Goal: Transaction & Acquisition: Purchase product/service

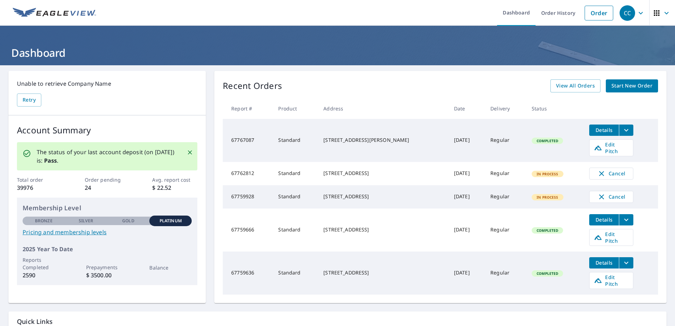
drag, startPoint x: 653, startPoint y: 93, endPoint x: 651, endPoint y: 89, distance: 4.4
click at [653, 93] on div "Recent Orders View All Orders Start New Order Report # Product Address Date Del…" at bounding box center [440, 187] width 452 height 232
click at [643, 87] on span "Start New Order" at bounding box center [631, 86] width 41 height 9
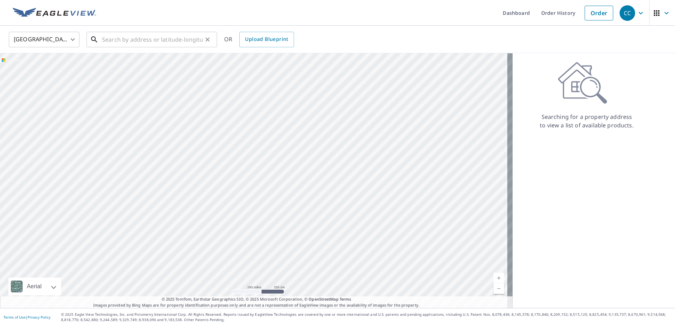
click at [123, 40] on input "text" at bounding box center [152, 40] width 101 height 20
paste input "[STREET_ADDRESS][PERSON_NAME]"
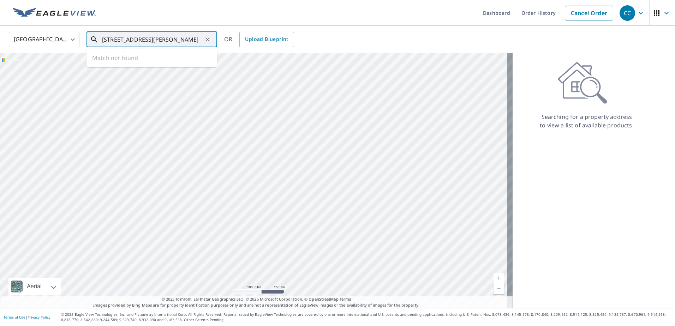
scroll to position [0, 32]
click at [142, 57] on span "[STREET_ADDRESS]" at bounding box center [156, 60] width 111 height 8
type input "[STREET_ADDRESS][PERSON_NAME]"
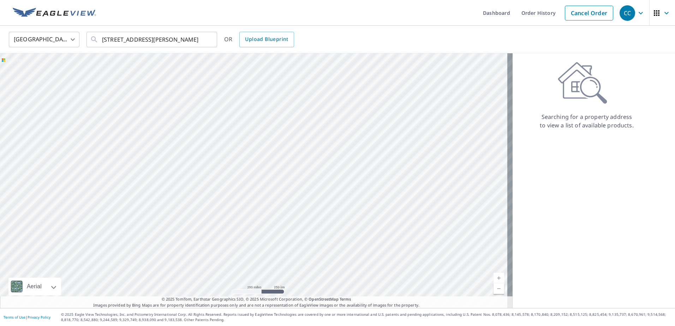
scroll to position [0, 0]
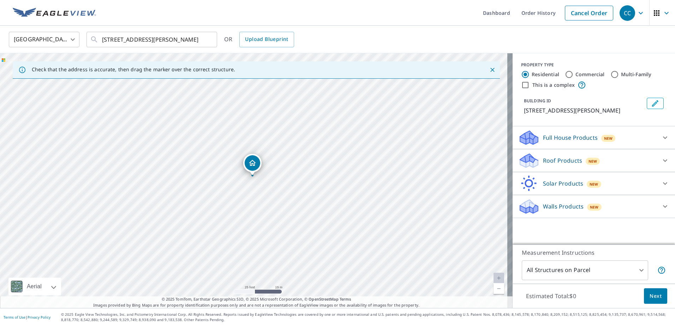
click at [548, 165] on p "Roof Products" at bounding box center [562, 160] width 39 height 8
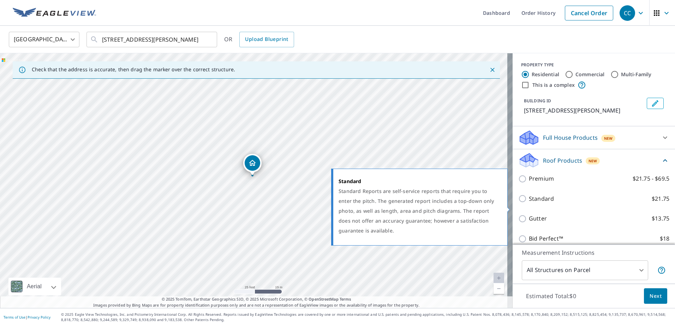
click at [530, 203] on p "Standard" at bounding box center [541, 199] width 25 height 9
click at [529, 203] on input "Standard $21.75" at bounding box center [523, 199] width 11 height 8
checkbox input "true"
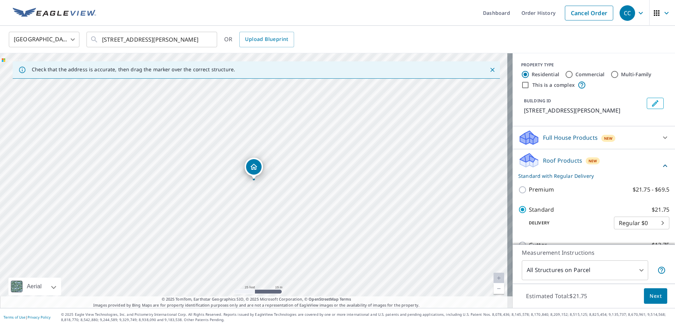
click at [652, 295] on span "Next" at bounding box center [656, 296] width 12 height 9
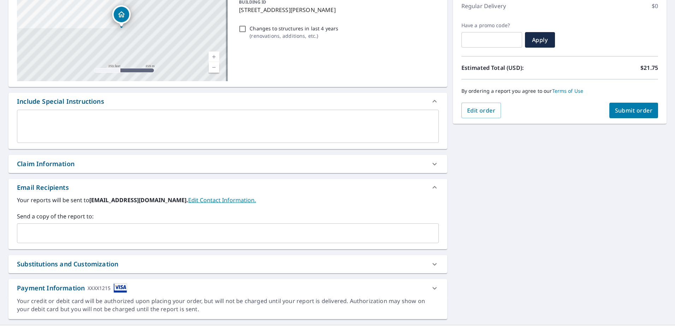
scroll to position [106, 0]
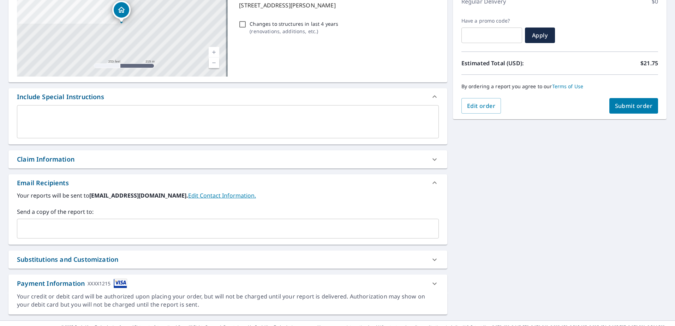
click at [74, 158] on div "Claim Information" at bounding box center [46, 160] width 58 height 10
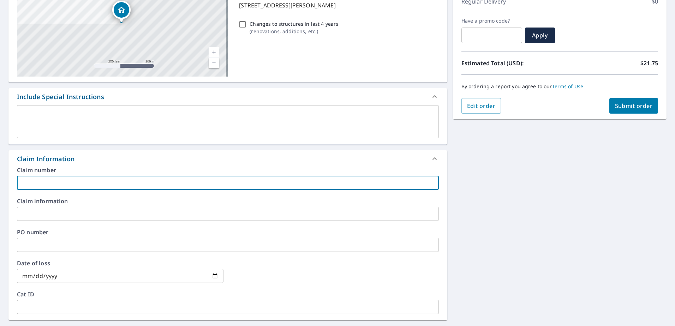
click at [44, 182] on input "text" at bounding box center [228, 183] width 422 height 14
paste input "8159383"
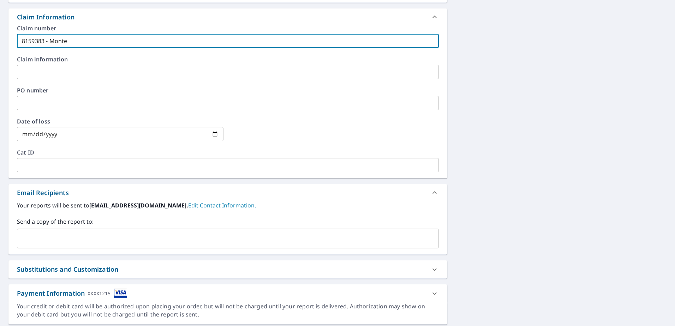
scroll to position [270, 0]
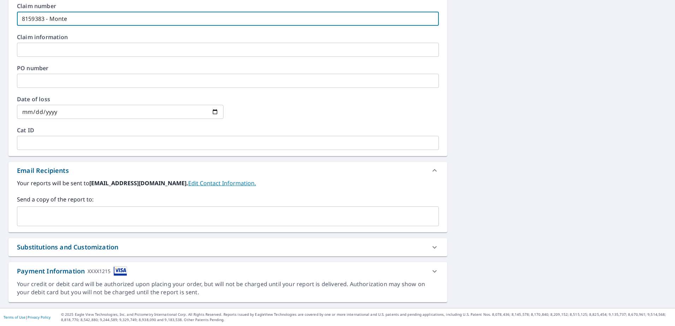
type input "8159383 - Monte"
click at [97, 216] on input "text" at bounding box center [222, 216] width 405 height 13
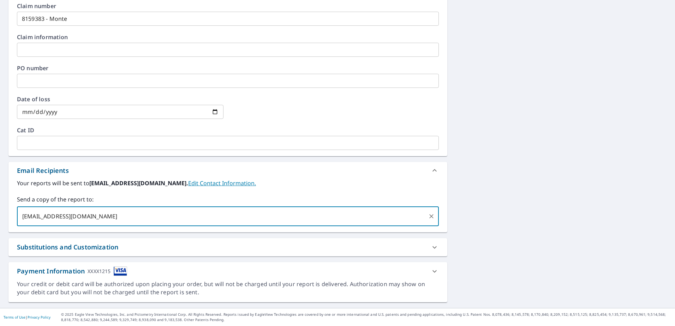
type input "[EMAIL_ADDRESS][DOMAIN_NAME]"
click at [526, 131] on div "**********" at bounding box center [337, 51] width 675 height 513
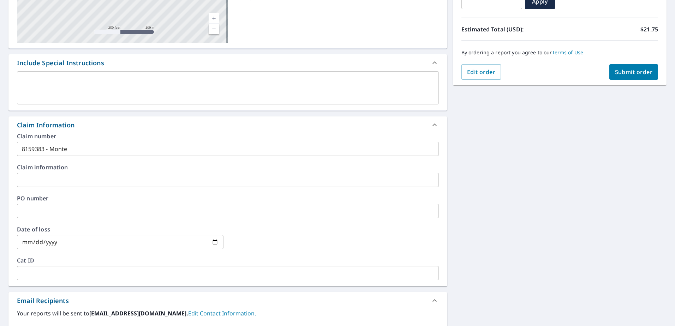
scroll to position [94, 0]
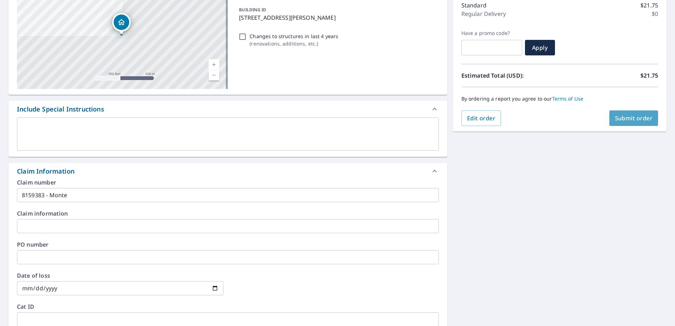
click at [624, 111] on button "Submit order" at bounding box center [633, 118] width 49 height 16
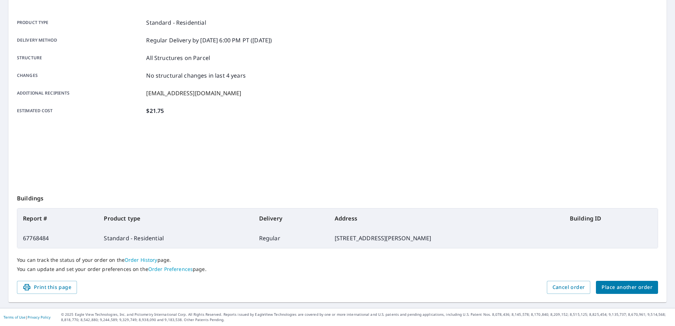
scroll to position [89, 0]
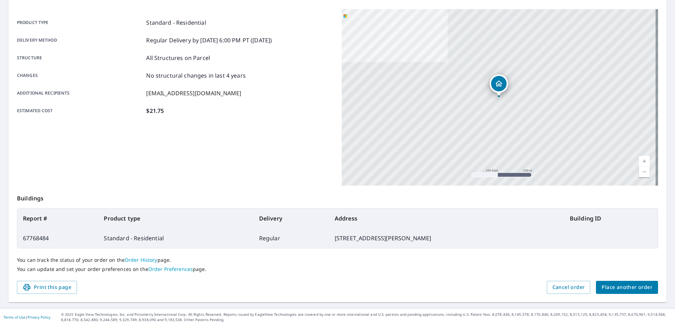
click at [630, 287] on span "Place another order" at bounding box center [627, 287] width 51 height 9
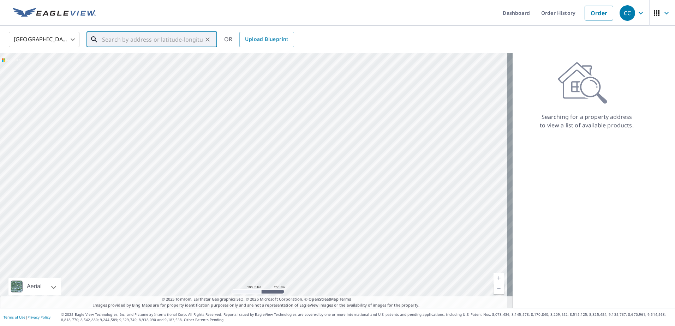
click at [138, 35] on input "text" at bounding box center [152, 40] width 101 height 20
paste input "[STREET_ADDRESS][PERSON_NAME]"
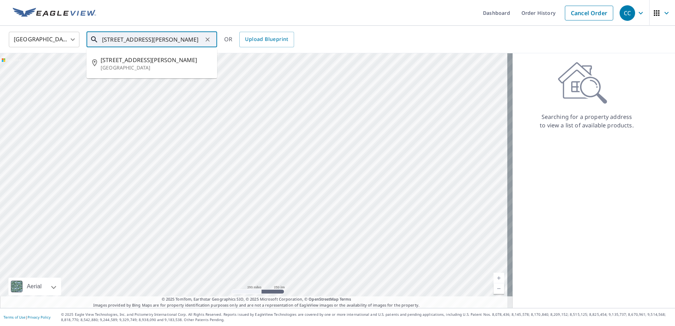
type input "[STREET_ADDRESS][PERSON_NAME]"
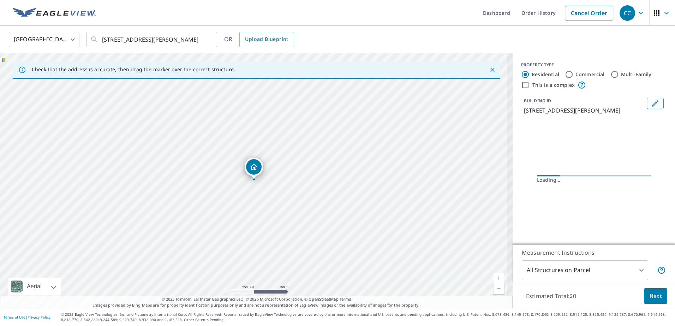
scroll to position [0, 0]
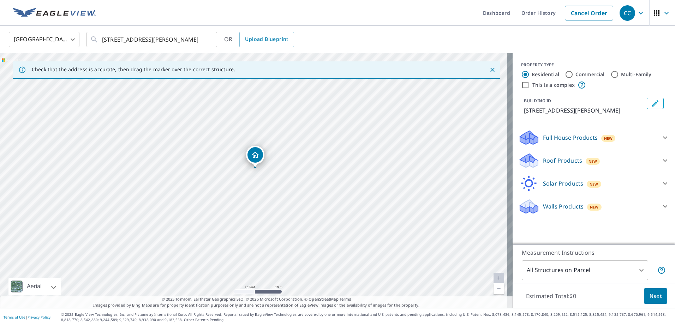
click at [545, 161] on p "Roof Products" at bounding box center [562, 160] width 39 height 8
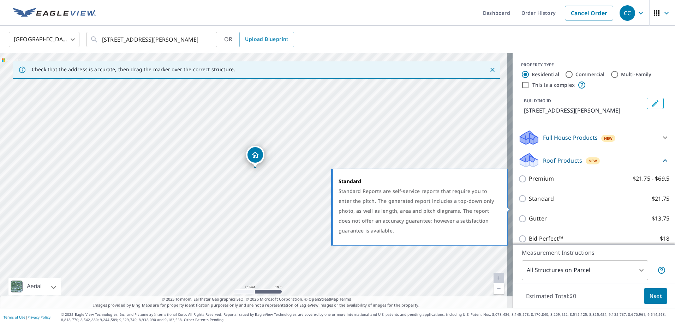
click at [519, 203] on input "Standard $21.75" at bounding box center [523, 199] width 11 height 8
checkbox input "true"
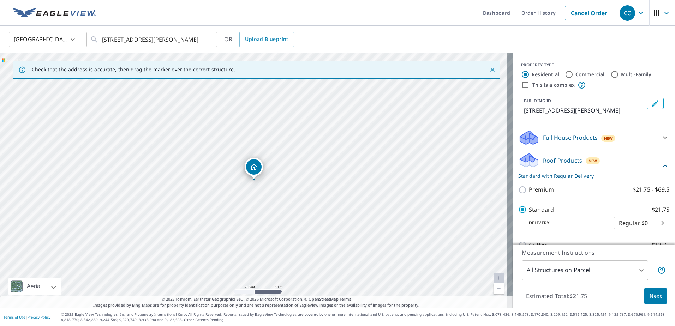
click at [656, 298] on span "Next" at bounding box center [656, 296] width 12 height 9
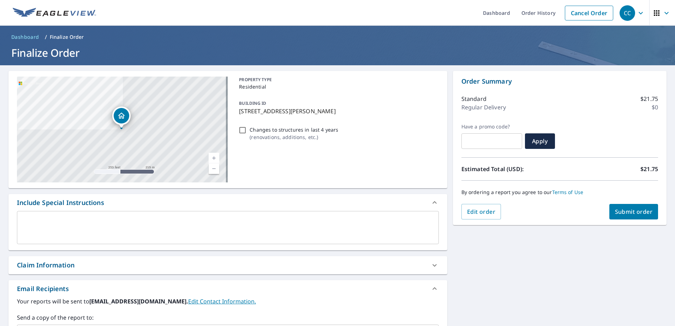
click at [46, 264] on div "Claim Information" at bounding box center [46, 266] width 58 height 10
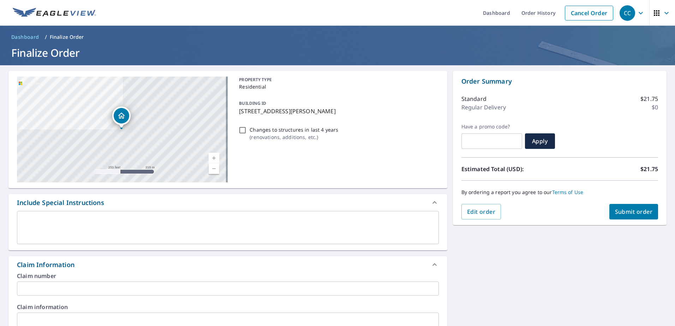
click at [52, 289] on input "text" at bounding box center [228, 289] width 422 height 14
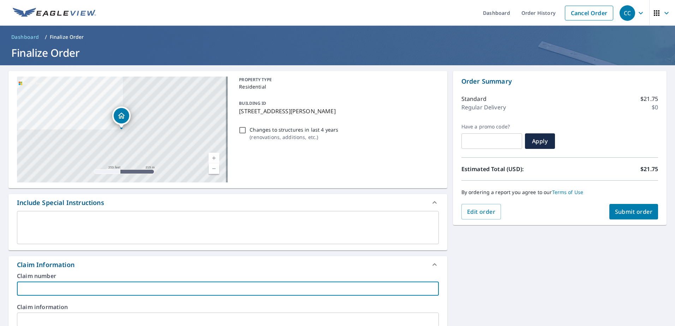
paste input "8159379"
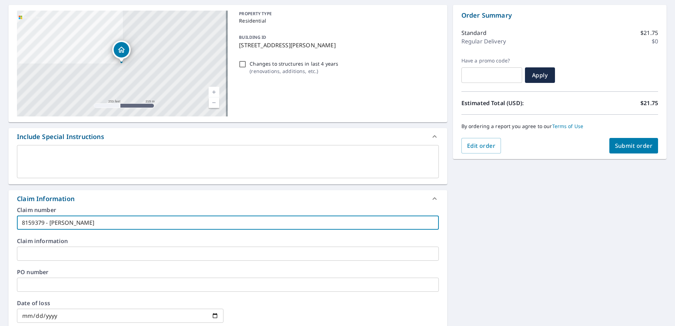
scroll to position [270, 0]
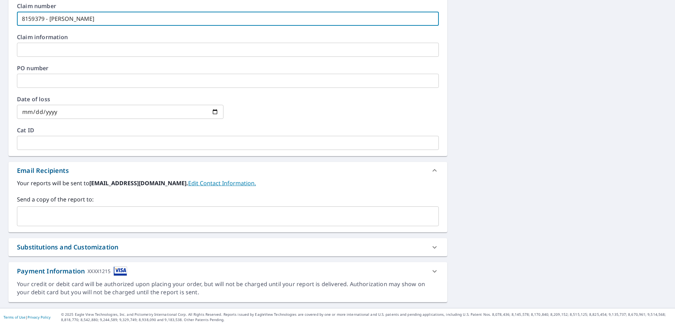
type input "8159379 - [PERSON_NAME]"
click at [80, 219] on input "text" at bounding box center [222, 216] width 405 height 13
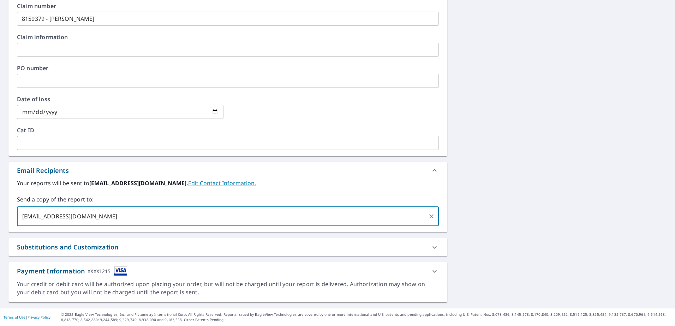
type input "[EMAIL_ADDRESS][DOMAIN_NAME]"
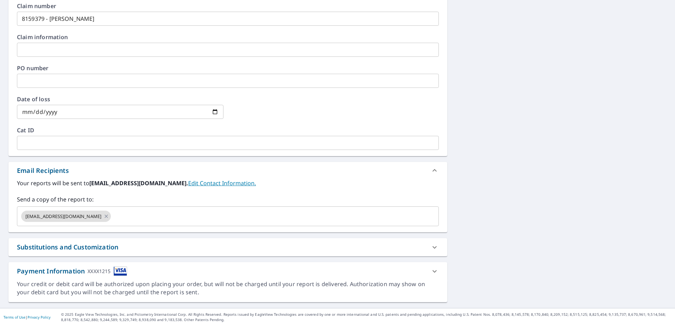
click at [554, 139] on div "[STREET_ADDRESS][PERSON_NAME] Aerial Road A standard road map Aerial A detailed…" at bounding box center [337, 51] width 675 height 513
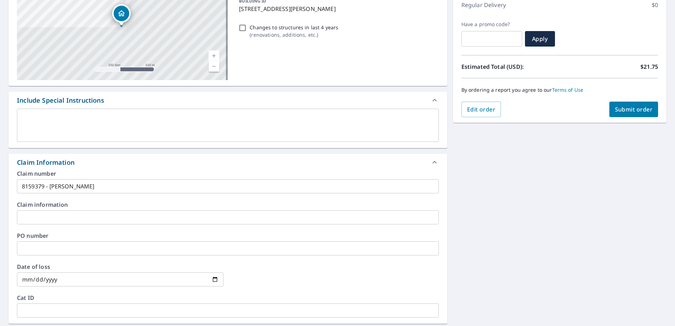
scroll to position [94, 0]
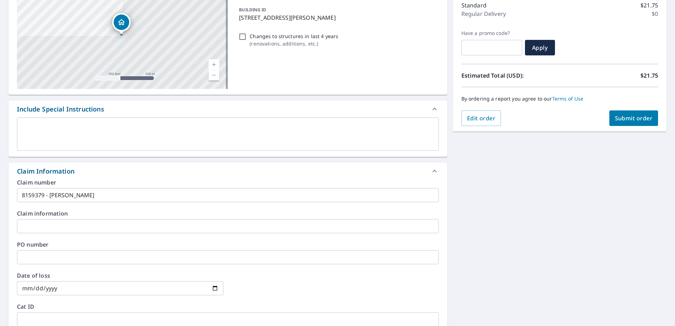
click at [631, 115] on span "Submit order" at bounding box center [634, 118] width 38 height 8
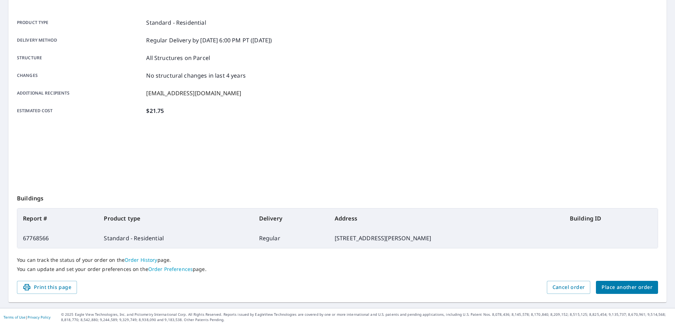
scroll to position [89, 0]
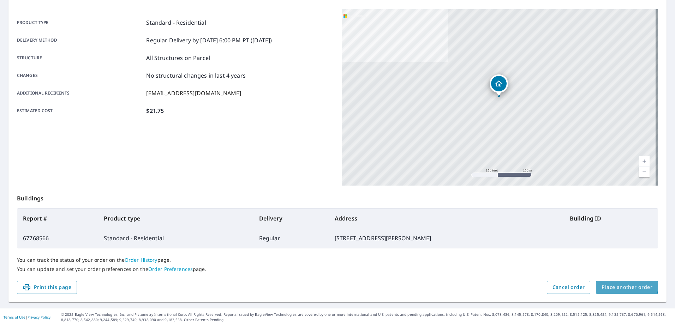
click at [618, 286] on span "Place another order" at bounding box center [627, 287] width 51 height 9
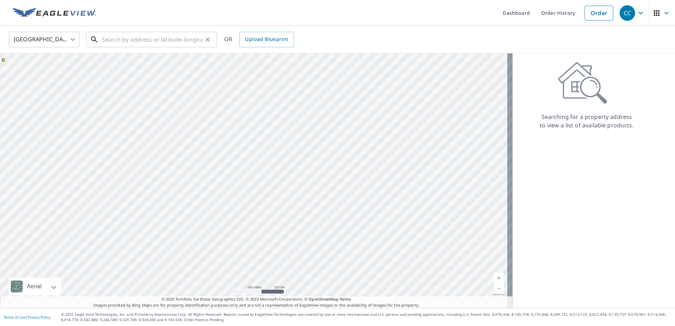
click at [138, 38] on input "text" at bounding box center [152, 40] width 101 height 20
paste input "[STREET_ADDRESS]"
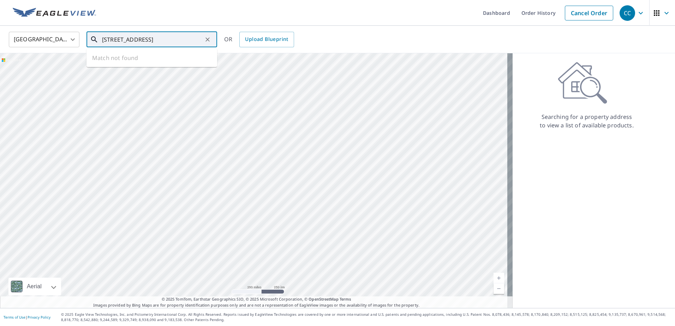
scroll to position [0, 5]
click at [136, 59] on span "[STREET_ADDRESS]" at bounding box center [156, 60] width 111 height 8
type input "[STREET_ADDRESS][PERSON_NAME]"
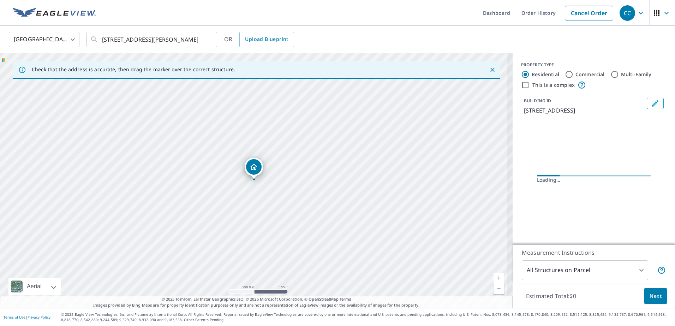
scroll to position [0, 0]
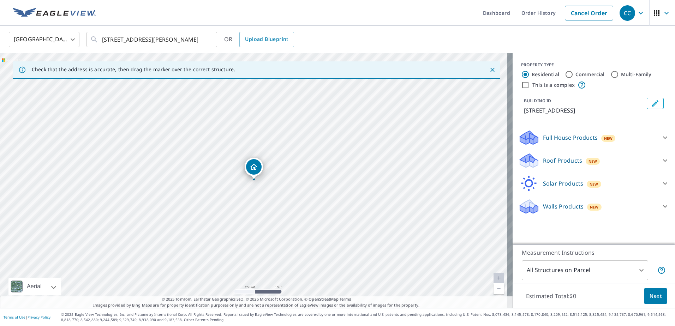
click at [551, 162] on p "Roof Products" at bounding box center [562, 160] width 39 height 8
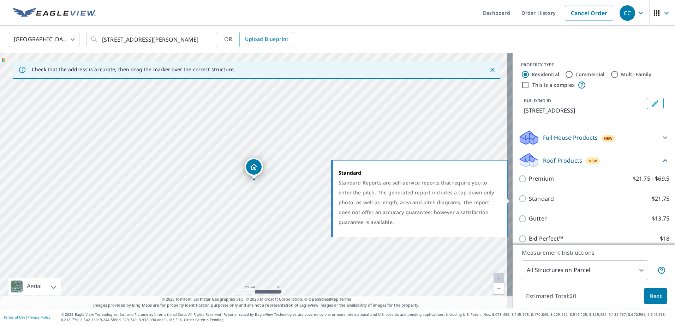
click at [529, 199] on p "Standard" at bounding box center [541, 199] width 25 height 9
click at [526, 199] on input "Standard $21.75" at bounding box center [523, 199] width 11 height 8
checkbox input "true"
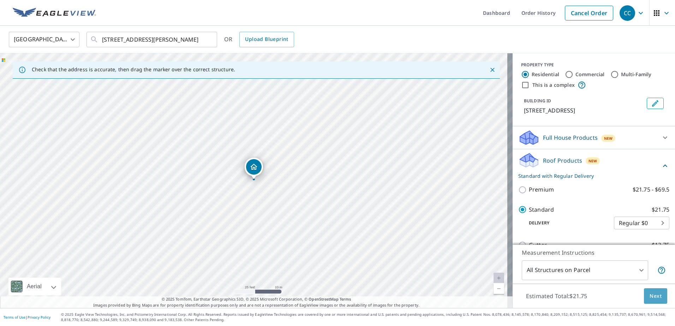
click at [650, 295] on span "Next" at bounding box center [656, 296] width 12 height 9
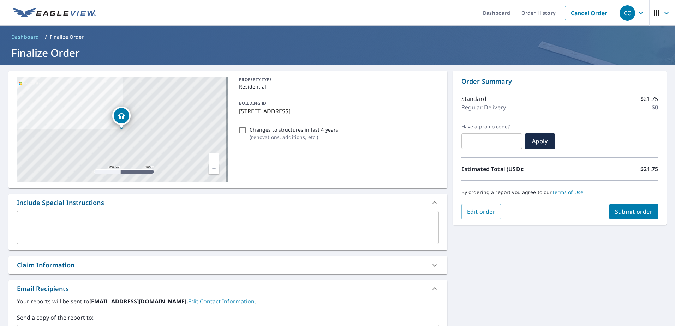
click at [73, 279] on div "**********" at bounding box center [227, 246] width 439 height 350
click at [79, 268] on div "Claim Information" at bounding box center [221, 266] width 409 height 10
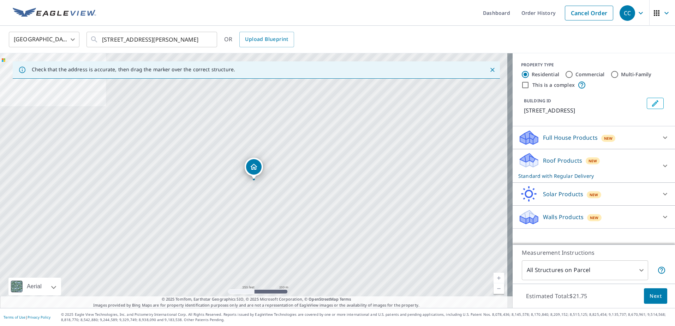
click at [543, 157] on p "Roof Products" at bounding box center [562, 160] width 39 height 8
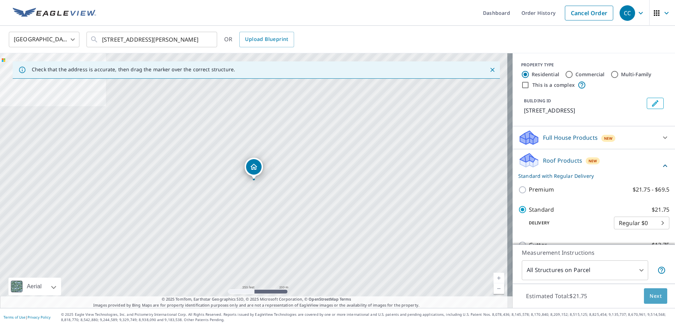
click at [653, 297] on span "Next" at bounding box center [656, 296] width 12 height 9
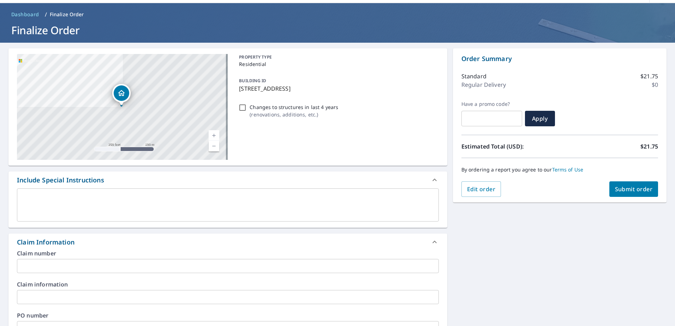
scroll to position [141, 0]
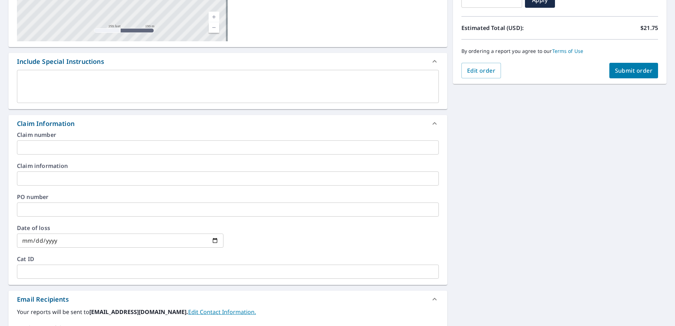
click at [51, 147] on input "text" at bounding box center [228, 147] width 422 height 14
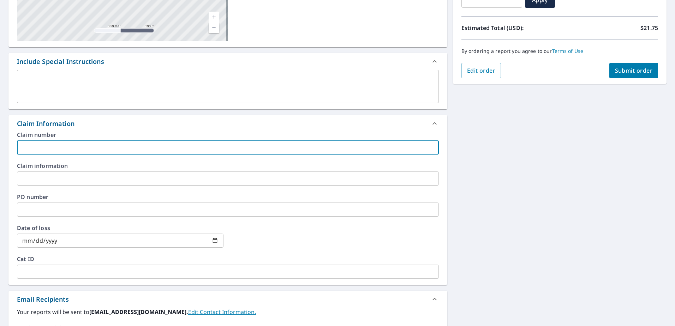
paste input "8159369"
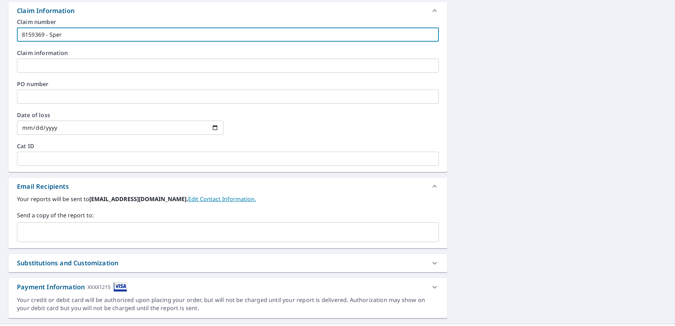
scroll to position [270, 0]
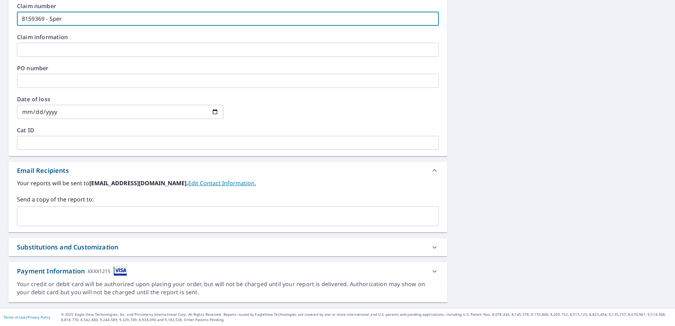
type input "8159369 - Sper"
click at [78, 212] on input "text" at bounding box center [222, 216] width 405 height 13
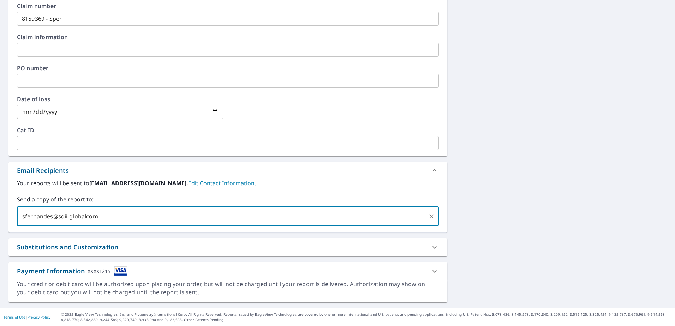
click at [86, 214] on input "sfernandes@sdii-globalcom" at bounding box center [222, 216] width 405 height 13
type input "[EMAIL_ADDRESS][DOMAIN_NAME]"
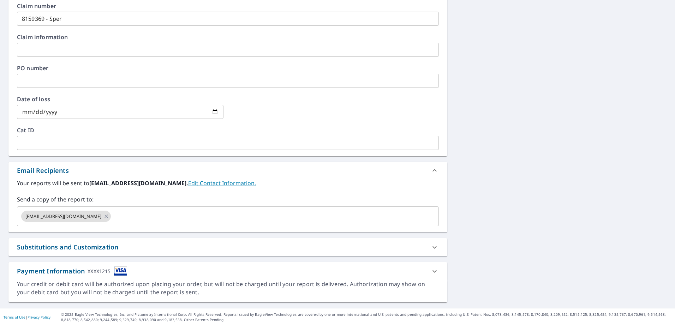
click at [533, 207] on div "**********" at bounding box center [337, 51] width 675 height 513
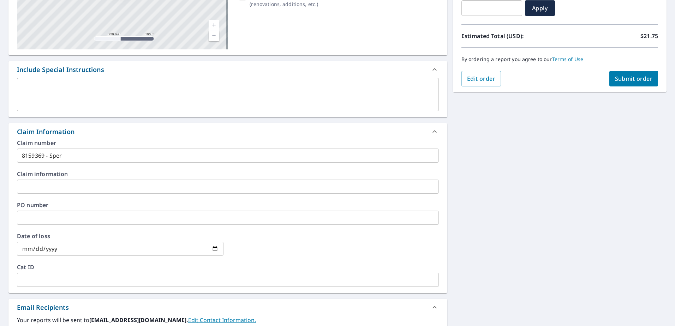
scroll to position [58, 0]
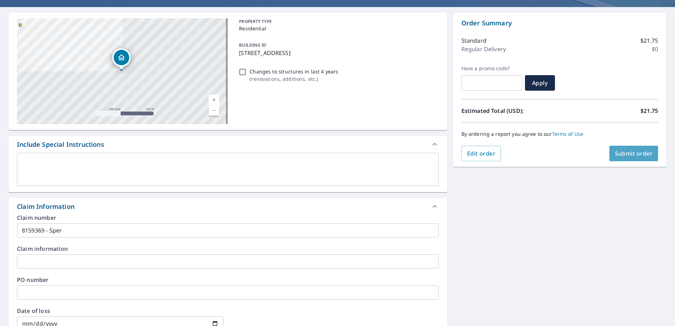
click at [632, 152] on span "Submit order" at bounding box center [634, 154] width 38 height 8
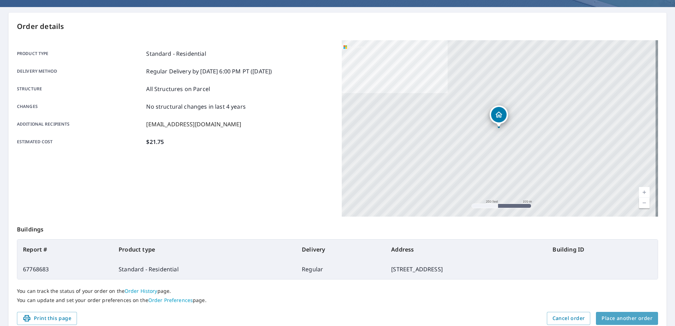
click at [629, 317] on span "Place another order" at bounding box center [627, 318] width 51 height 9
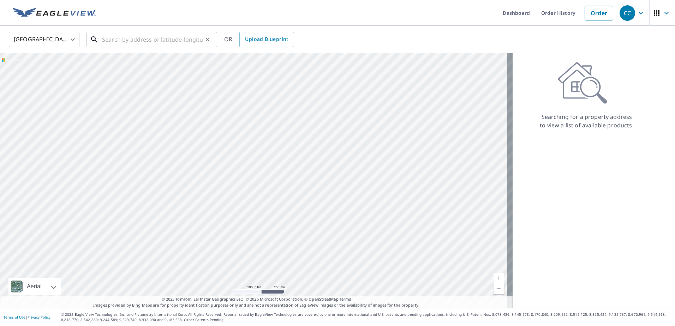
click at [139, 42] on input "text" at bounding box center [152, 40] width 101 height 20
paste input "2100 Candlewood Court Middleburg, FL 32068"
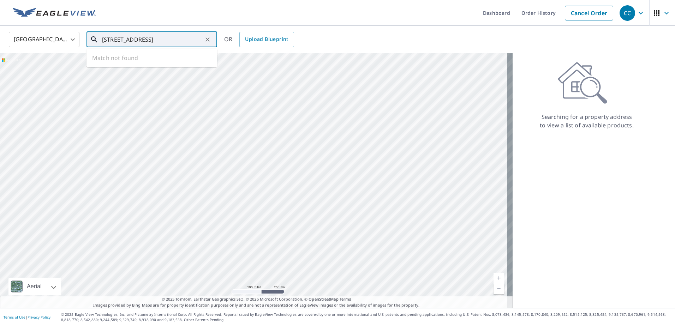
scroll to position [0, 24]
click at [142, 56] on span "2100 Candlewood Ct" at bounding box center [156, 60] width 111 height 8
type input "2100 Candlewood Ct Middleburg, FL 32068"
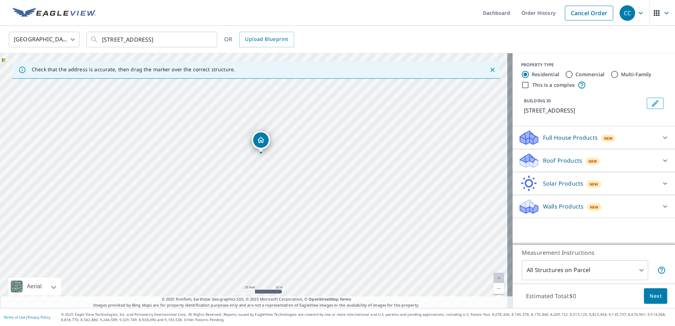
click at [546, 160] on p "Roof Products" at bounding box center [562, 160] width 39 height 8
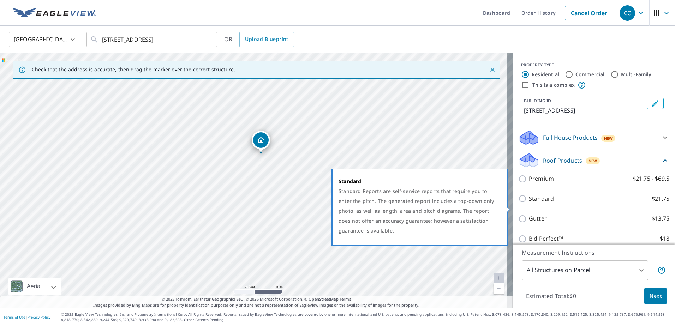
click at [518, 203] on input "Standard $21.75" at bounding box center [523, 199] width 11 height 8
checkbox input "true"
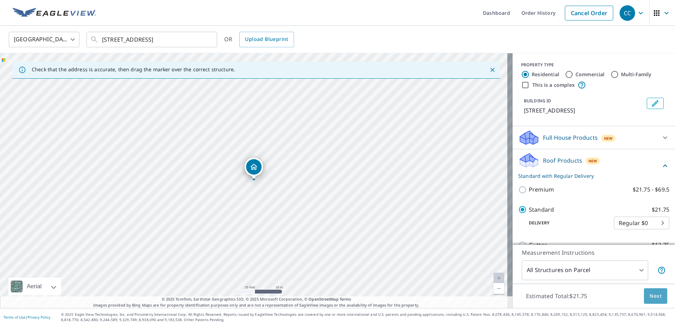
click at [653, 295] on span "Next" at bounding box center [656, 296] width 12 height 9
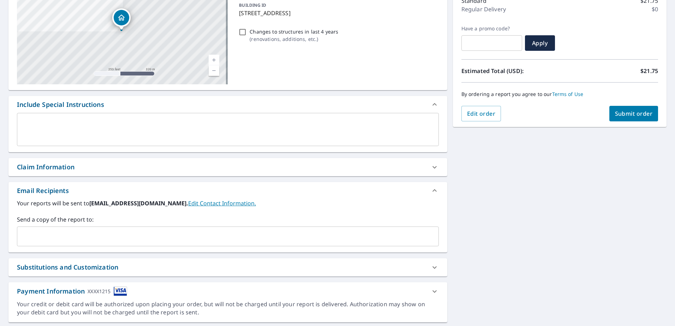
scroll to position [106, 0]
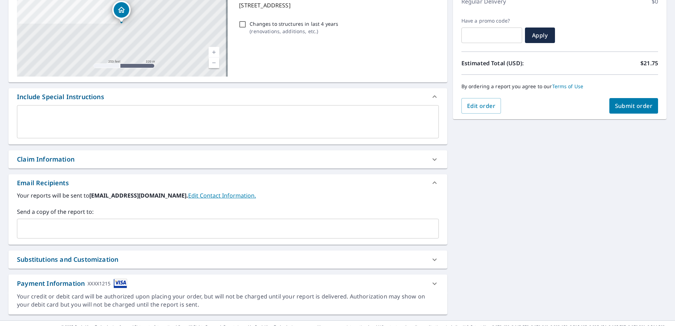
click at [59, 155] on div "Claim Information" at bounding box center [46, 160] width 58 height 10
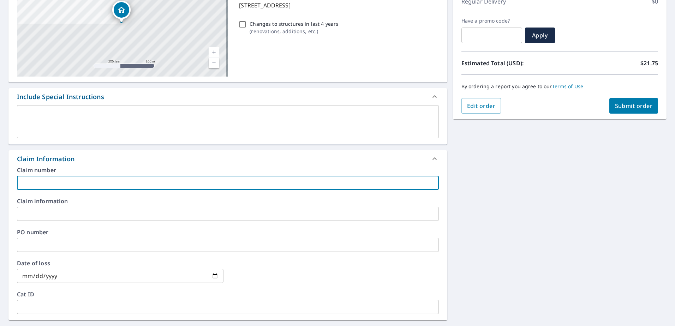
click at [43, 185] on input "text" at bounding box center [228, 183] width 422 height 14
paste input "8159406"
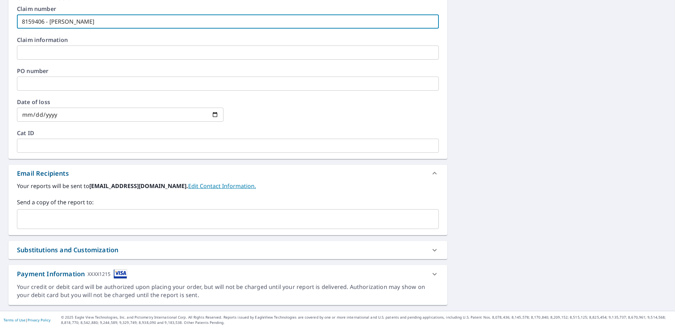
scroll to position [270, 0]
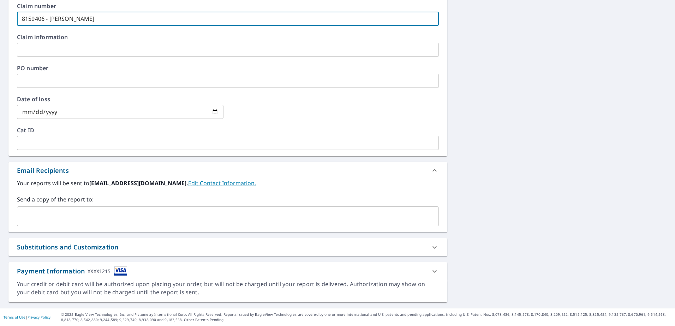
click at [128, 224] on div "​" at bounding box center [228, 217] width 422 height 20
type input "8159406 - Rivera"
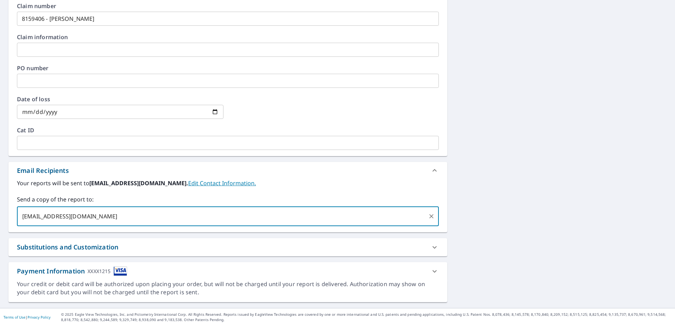
type input "[EMAIL_ADDRESS][DOMAIN_NAME]"
click at [501, 155] on div "**********" at bounding box center [337, 51] width 675 height 513
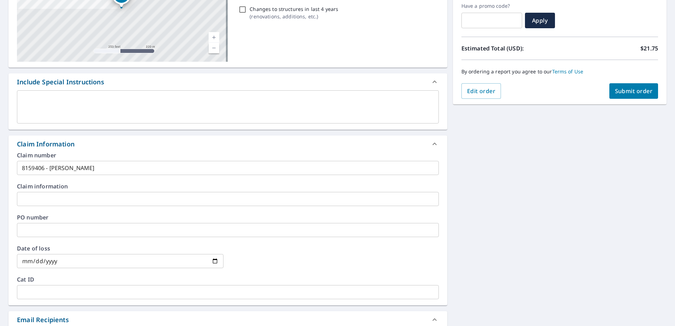
scroll to position [94, 0]
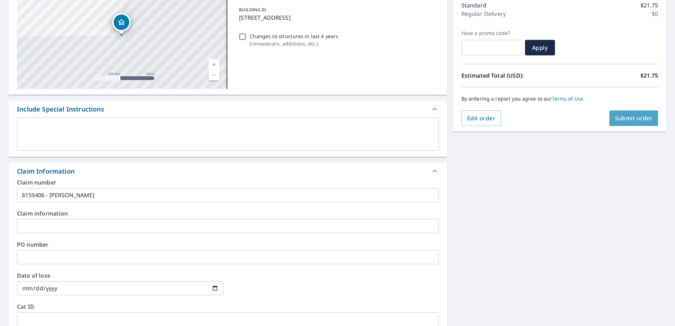
click at [633, 121] on span "Submit order" at bounding box center [634, 118] width 38 height 8
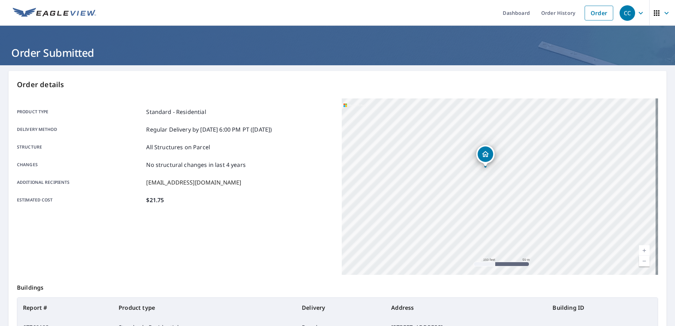
drag, startPoint x: 526, startPoint y: 141, endPoint x: 519, endPoint y: 205, distance: 64.6
click at [519, 205] on div "2100 Candlewood Ct Middleburg, FL 32068" at bounding box center [500, 186] width 316 height 177
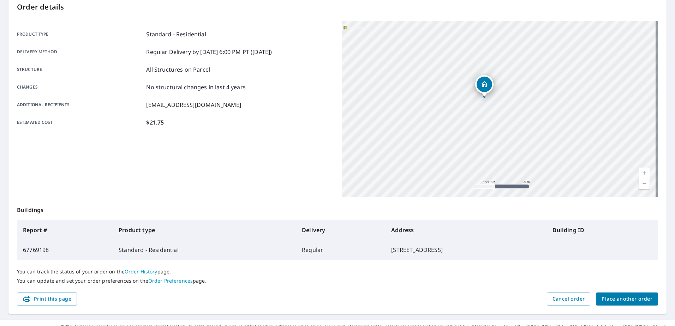
scroll to position [89, 0]
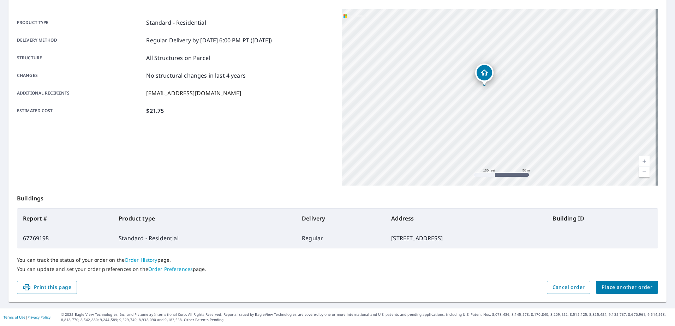
click at [632, 290] on span "Place another order" at bounding box center [627, 287] width 51 height 9
